Goal: Entertainment & Leisure: Consume media (video, audio)

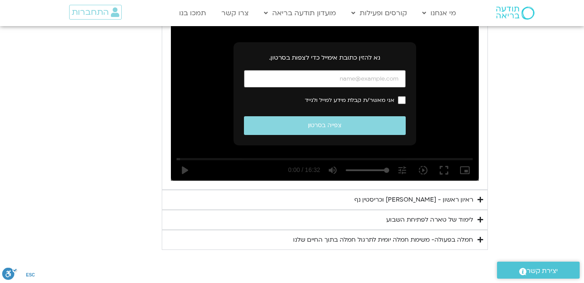
scroll to position [507, 0]
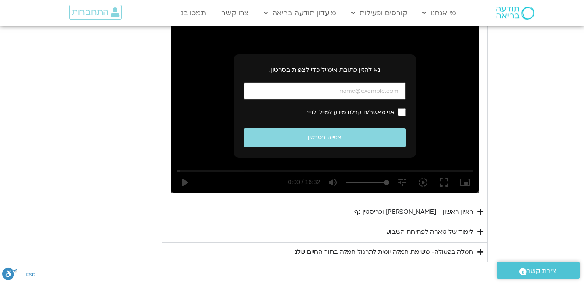
click at [300, 92] on input "כתובת אימייל" at bounding box center [325, 91] width 162 height 18
type input "[EMAIL_ADDRESS][DOMAIN_NAME]"
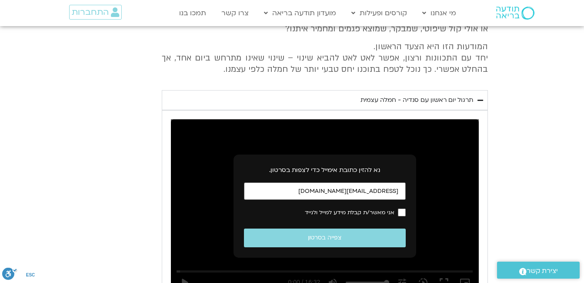
scroll to position [420, 0]
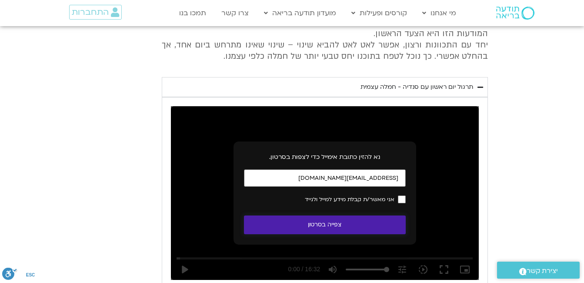
click at [322, 222] on button "צפייה בסרטון" at bounding box center [325, 224] width 162 height 19
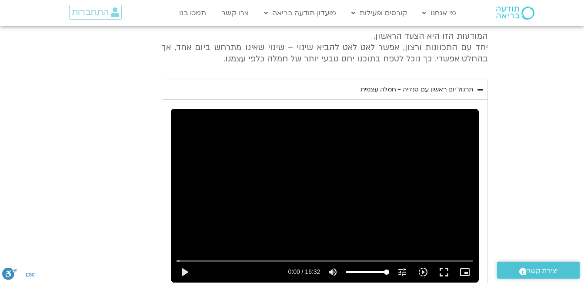
scroll to position [443, 0]
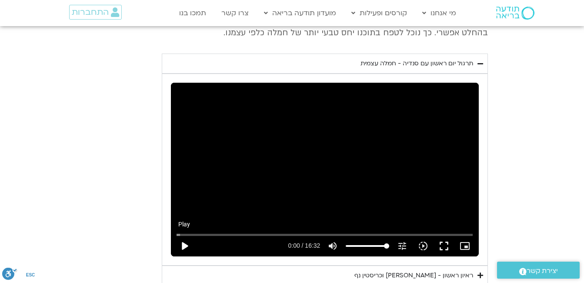
click at [185, 242] on button "play_arrow" at bounding box center [184, 245] width 21 height 21
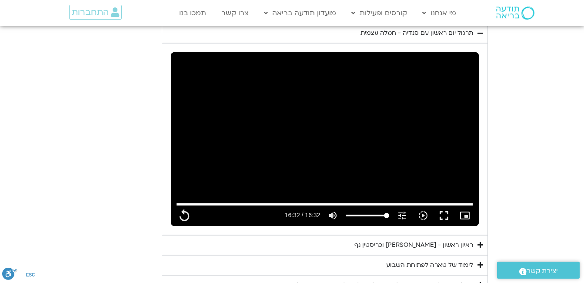
scroll to position [484, 0]
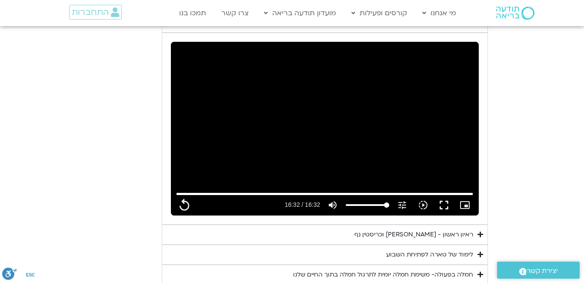
click at [379, 231] on div "ראיון ראשון - [PERSON_NAME] וכריסטין נף" at bounding box center [414, 234] width 119 height 10
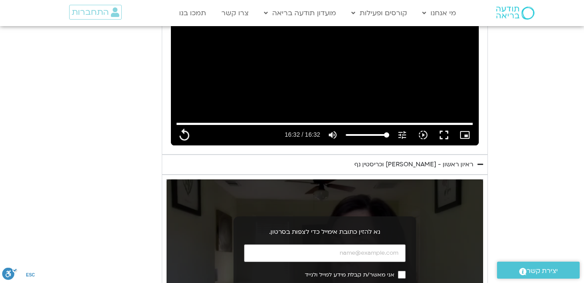
scroll to position [571, 0]
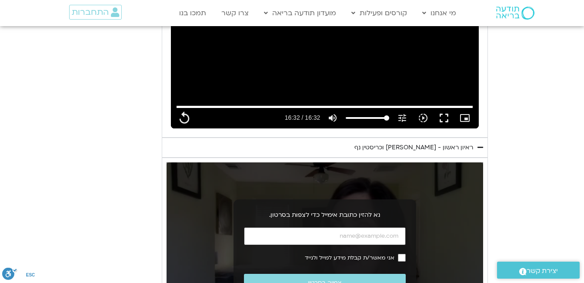
click at [337, 237] on input "כתובת אימייל" at bounding box center [325, 236] width 162 height 18
type input "992.52"
type input "[EMAIL_ADDRESS][DOMAIN_NAME]"
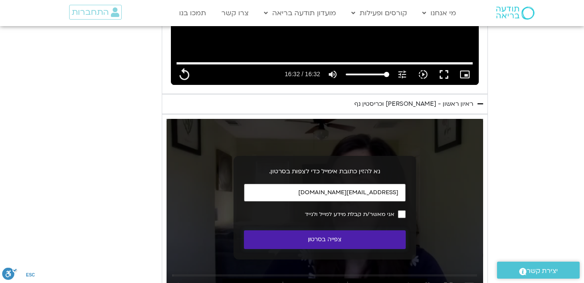
click at [329, 236] on button "צפייה בסרטון" at bounding box center [325, 239] width 162 height 19
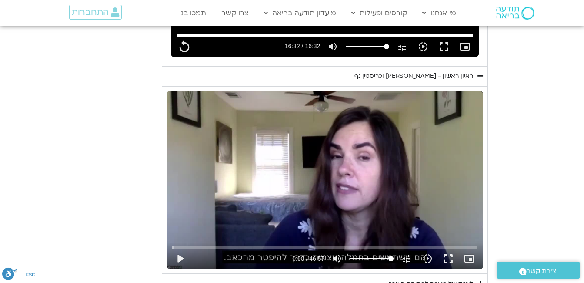
scroll to position [658, 0]
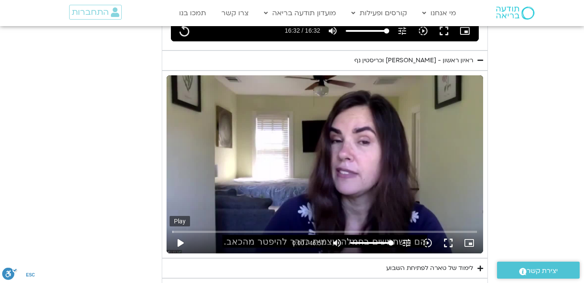
click at [178, 238] on button "play_arrow" at bounding box center [180, 242] width 21 height 21
type input "992.52"
type input "0.047528"
type input "992.52"
type input "0.177945"
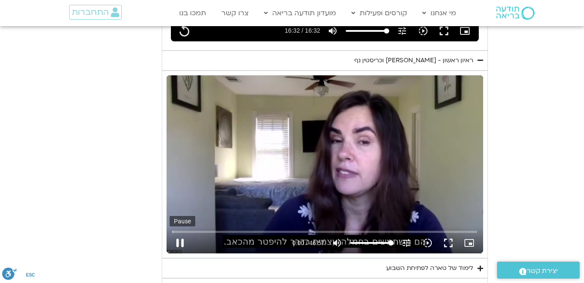
type input "992.52"
type input "0.303925"
type input "992.52"
type input "0.435215"
type input "992.52"
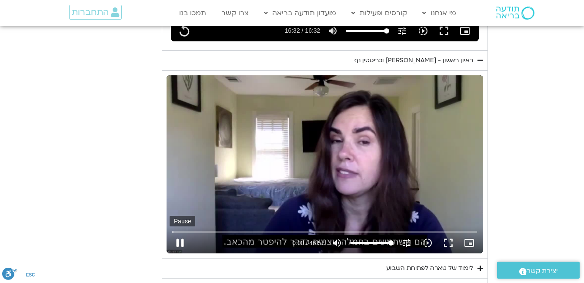
type input "0.564712"
type input "992.52"
type input "0.693825"
type input "992.52"
type input "0.82855"
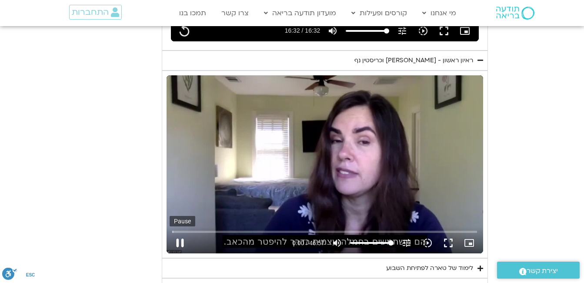
type input "992.52"
type input "0.968827"
type input "992.52"
type input "1.095978"
type input "992.52"
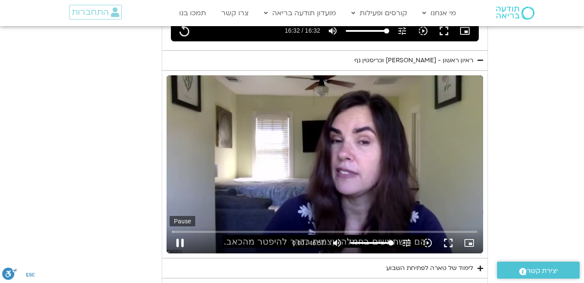
type input "1.224983"
type input "992.52"
type input "1.355653"
type input "992.52"
type input "1.490576"
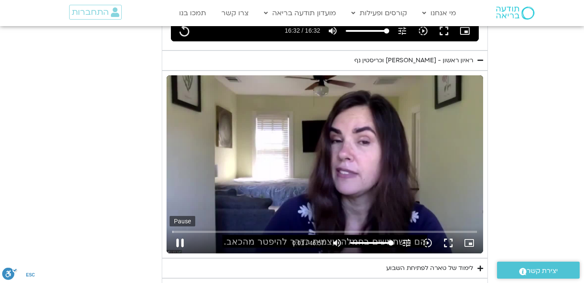
type input "992.52"
type input "1.632219"
type input "992.52"
type input "1.759678"
type input "992.52"
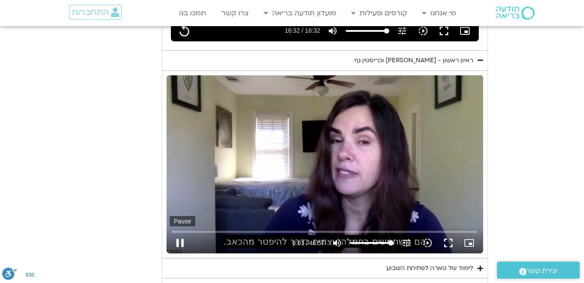
type input "1.888218"
type input "992.52"
type input "2.020776"
type input "992.52"
type input "2.248007"
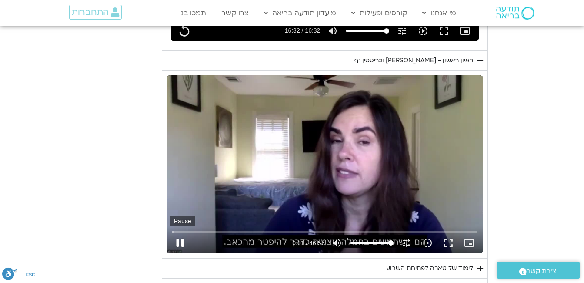
type input "992.52"
type input "2.263971"
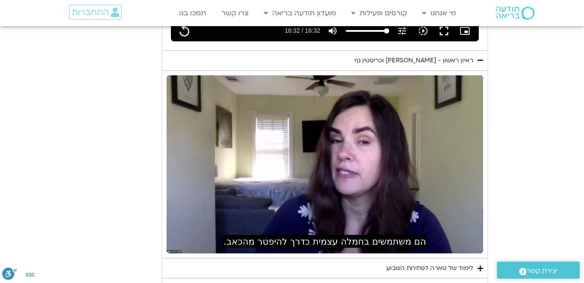
type input "992.52"
type input "8.437398"
type input "992.52"
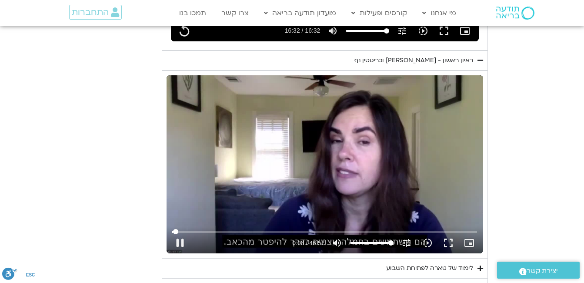
type input "8.858691"
type input "992.52"
type input "8.922407"
type input "992.52"
type input "9.12109"
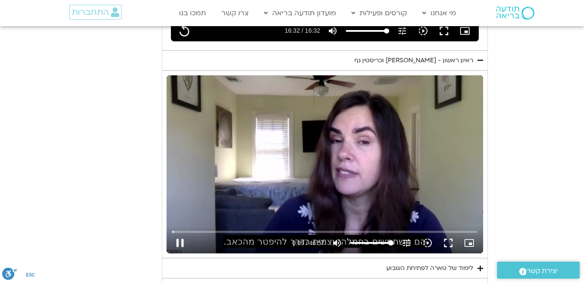
type input "992.52"
type input "9.236495"
type input "992.52"
type input "9.372384"
type input "992.52"
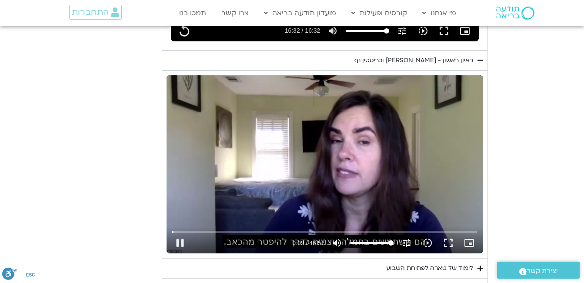
type input "9.503986"
type input "992.52"
type input "9.619169"
type input "992.52"
type input "9.684774"
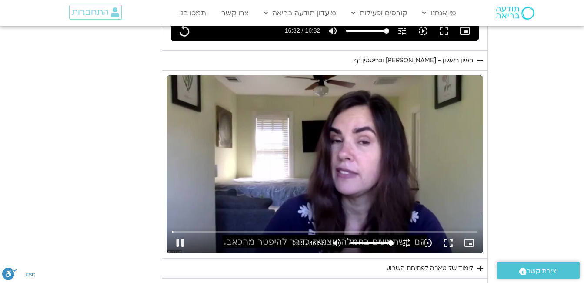
type input "992.52"
type input "9.885576"
type input "992.52"
type input "9.985586"
type input "992.52"
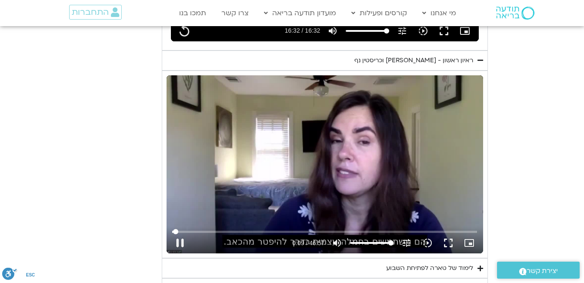
type input "10.135549"
type input "992.52"
type input "10.254835"
type input "992.52"
type input "10.374008"
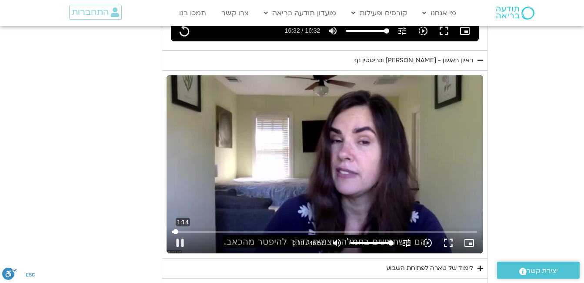
type input "992.52"
type input "10.462608"
type input "992.52"
type input "10.590324"
type input "992.52"
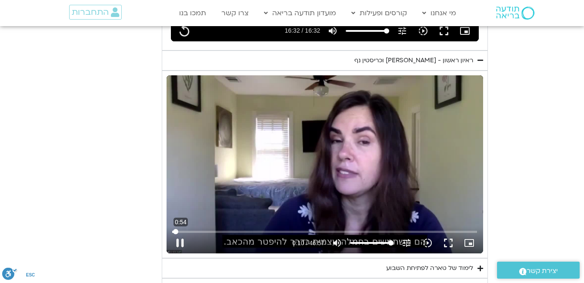
type input "10.717205"
type input "992.52"
type input "10.851109"
type input "992.52"
type input "10.983767"
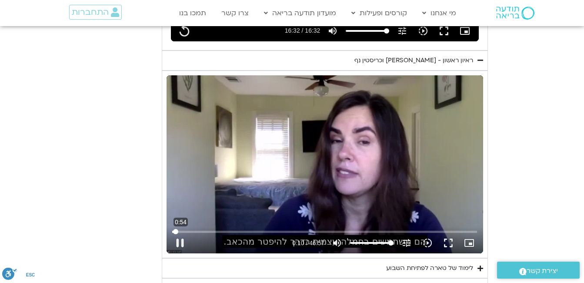
type input "992.52"
type input "11.186326"
type input "992.52"
type input "11.317498"
type input "992.52"
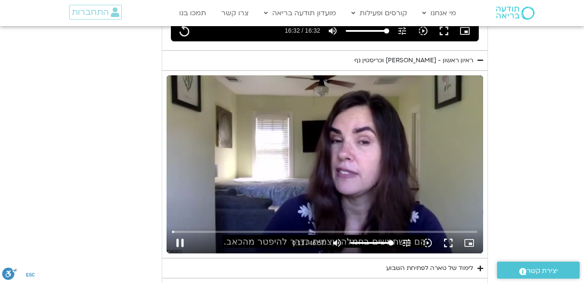
type input "11.439404"
type input "992.52"
type input "11.535909"
type input "992.52"
type input "11.650149"
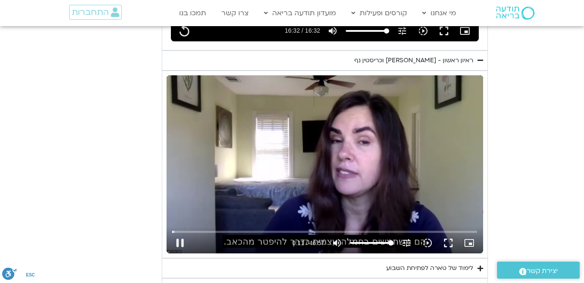
type input "992.52"
type input "11.777228"
type input "992.52"
type input "11.905321"
type input "992.52"
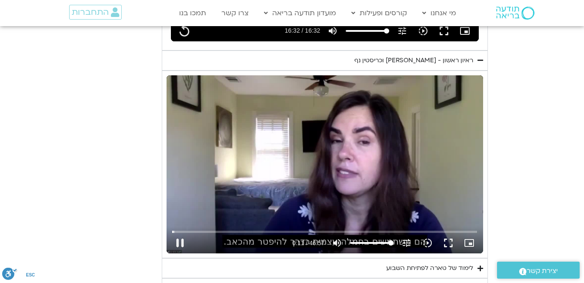
type input "12.050702"
type input "992.52"
type input "12.167071"
type input "992.52"
type input "12.401898"
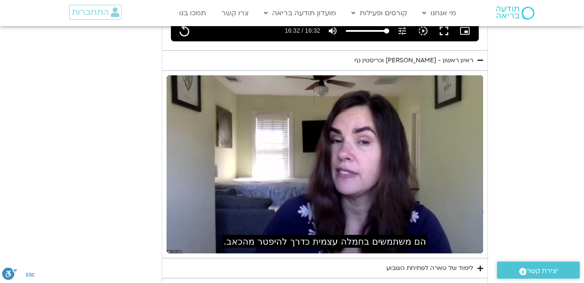
type input "992.52"
type input "346.007174"
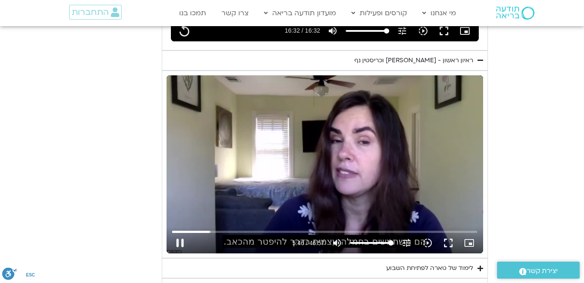
type input "992.52"
type input "346.062034"
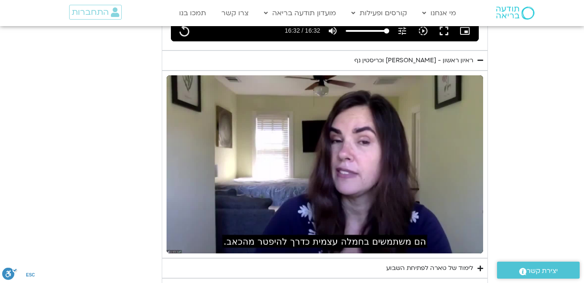
type input "992.52"
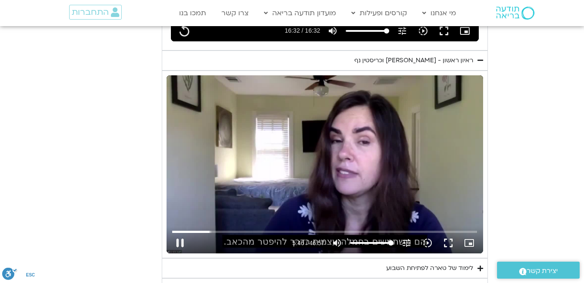
type input "346.772648"
type input "992.52"
type input "346.92749"
type input "992.52"
type input "347.046224"
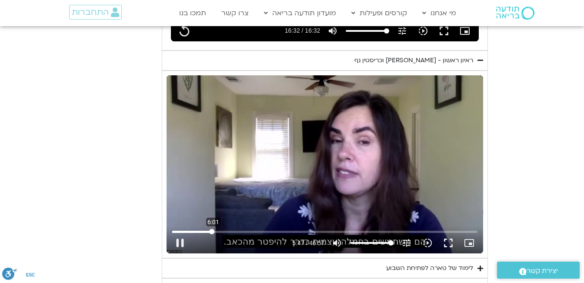
type input "992.52"
type input "347.124214"
type input "992.52"
type input "347.258362"
type input "992.52"
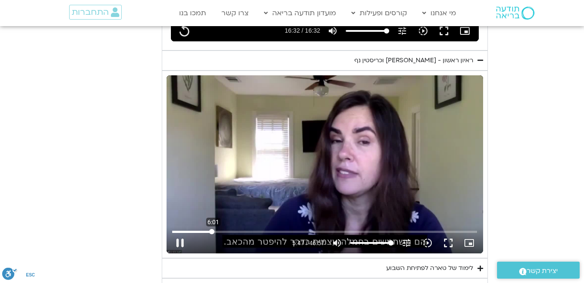
type input "347.38766"
type input "992.52"
type input "347.527001"
type input "992.52"
type input "347.655971"
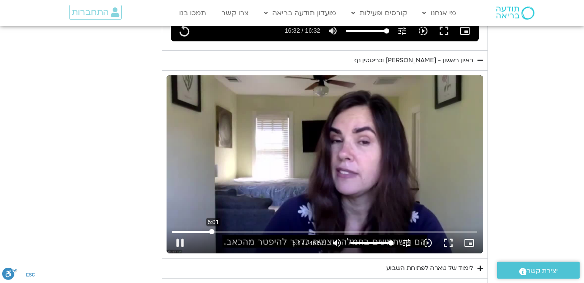
type input "992.52"
type input "347.787903"
type input "992.52"
type input "347.923212"
type input "992.52"
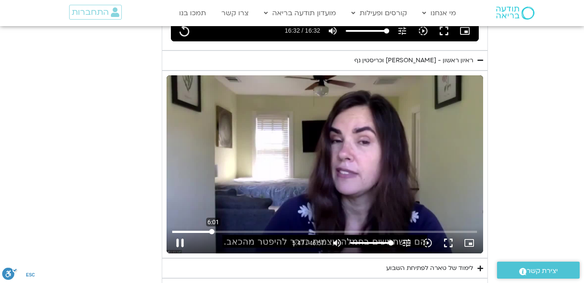
type input "348.056454"
type input "992.52"
type input "348.191409"
type input "992.52"
type input "348.320183"
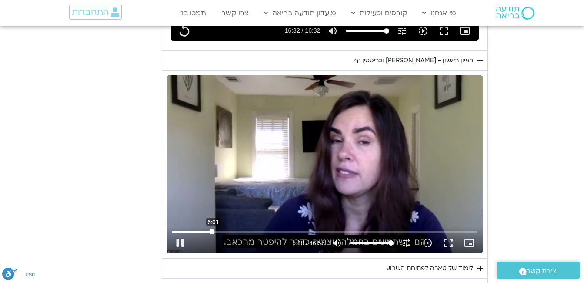
type input "992.52"
type input "348.455895"
type input "992.52"
type input "348.588111"
type input "992.52"
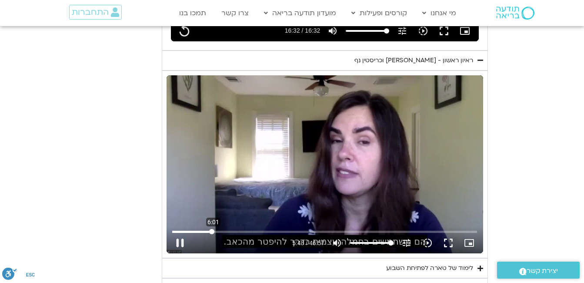
type input "348.7235"
type input "992.52"
type input "348.85443"
type input "992.52"
type input "348.988228"
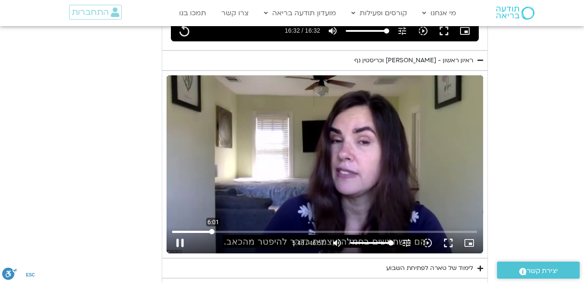
type input "992.52"
type input "349.171953"
type input "992.52"
type input "349.253647"
type input "992.52"
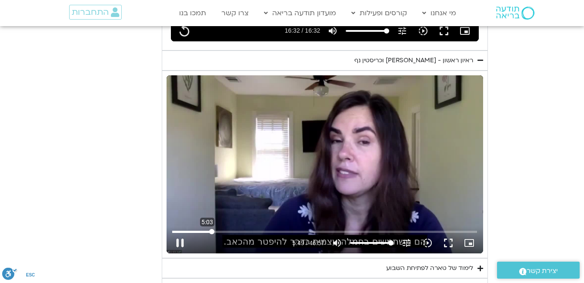
type input "349.389307"
type input "992.52"
type input "349.52214"
type input "992.52"
type input "349.652865"
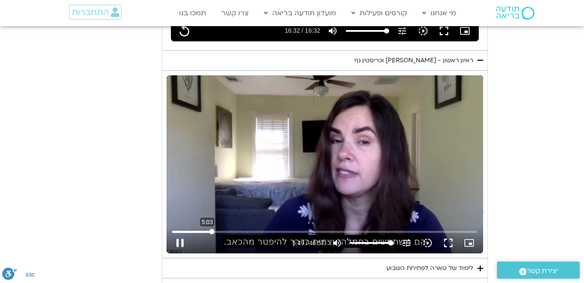
type input "992.52"
type input "349.786046"
type input "992.52"
type input "349.919184"
type input "992.52"
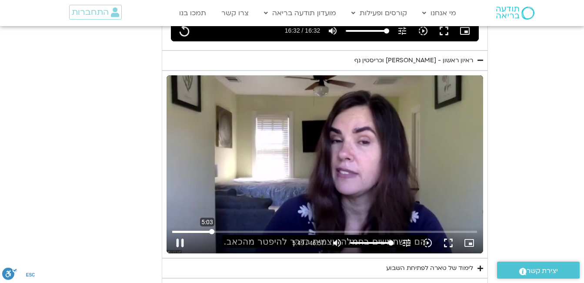
type input "350.055131"
type input "992.52"
type input "350.186396"
type input "992.52"
type input "350.318327"
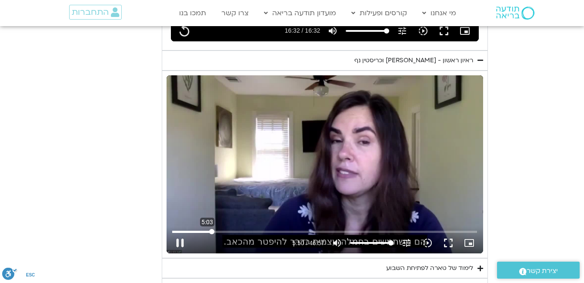
type input "992.52"
type input "350.447535"
type input "992.52"
type input "350.574698"
type input "992.52"
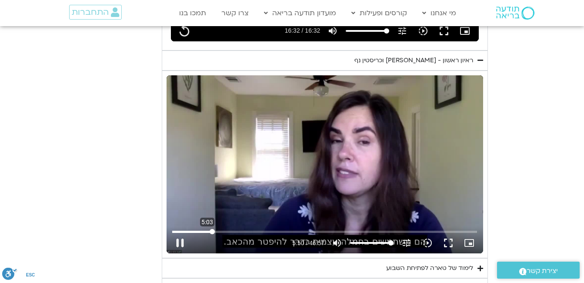
type input "350.701645"
type input "992.52"
type input "350.837301"
type input "992.52"
type input "351.02307"
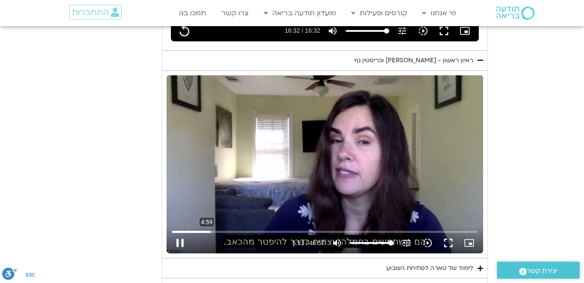
type input "992.52"
type input "351.184971"
type input "992.52"
type input "351.23778"
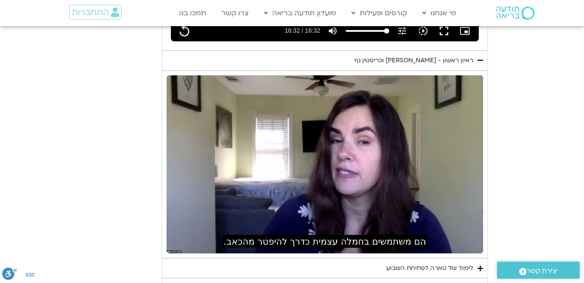
type input "992.52"
type input "1163.899212"
type input "992.52"
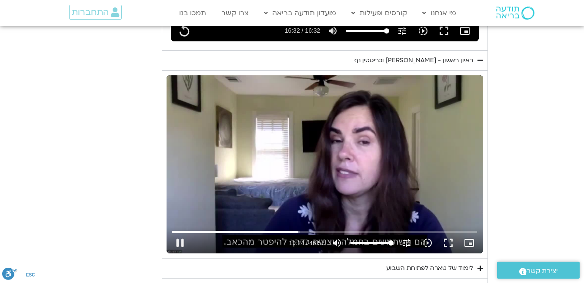
type input "1164.05619"
type input "992.52"
type input "1164.17295"
type input "992.52"
type input "1164.306264"
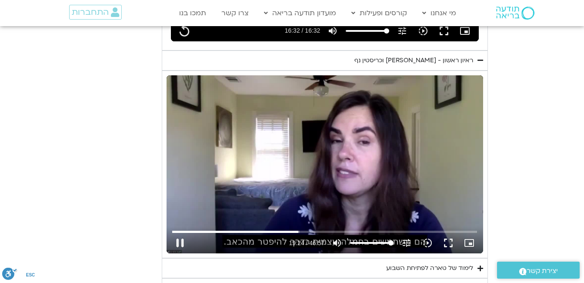
type input "992.52"
type input "1164.439127"
type input "992.52"
type input "1164.589339"
type input "992.52"
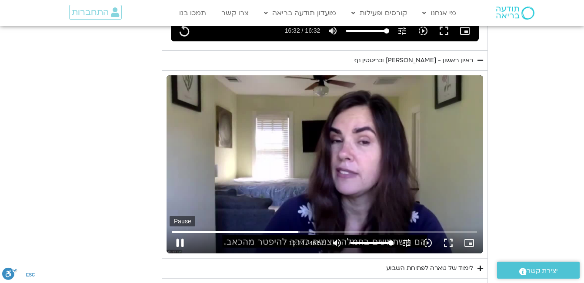
type input "1164.738767"
type input "992.52"
type input "1164.772219"
type input "992.52"
type input "1164.955978"
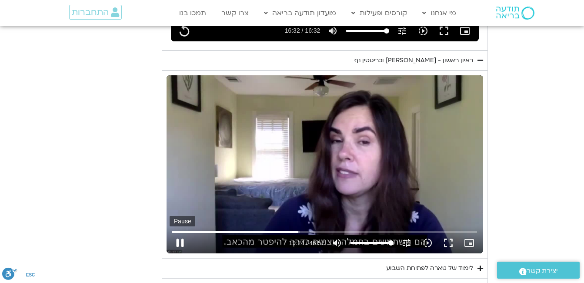
type input "992.52"
type input "1165.012018"
type input "992.52"
type input "1165.148136"
type input "992.52"
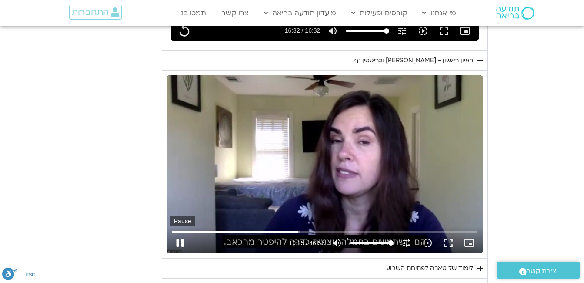
type input "1165.372036"
type input "992.52"
type input "1165.413284"
click at [179, 237] on button "pause" at bounding box center [180, 242] width 21 height 21
type input "992.52"
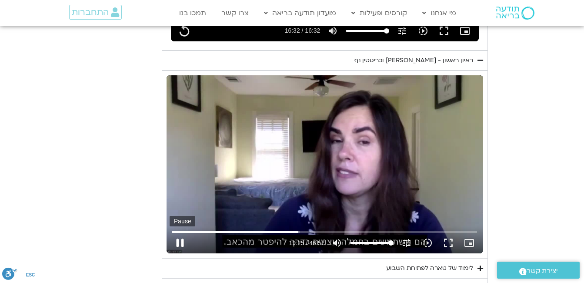
type input "1165.545766"
type input "992.52"
